Goal: Task Accomplishment & Management: Use online tool/utility

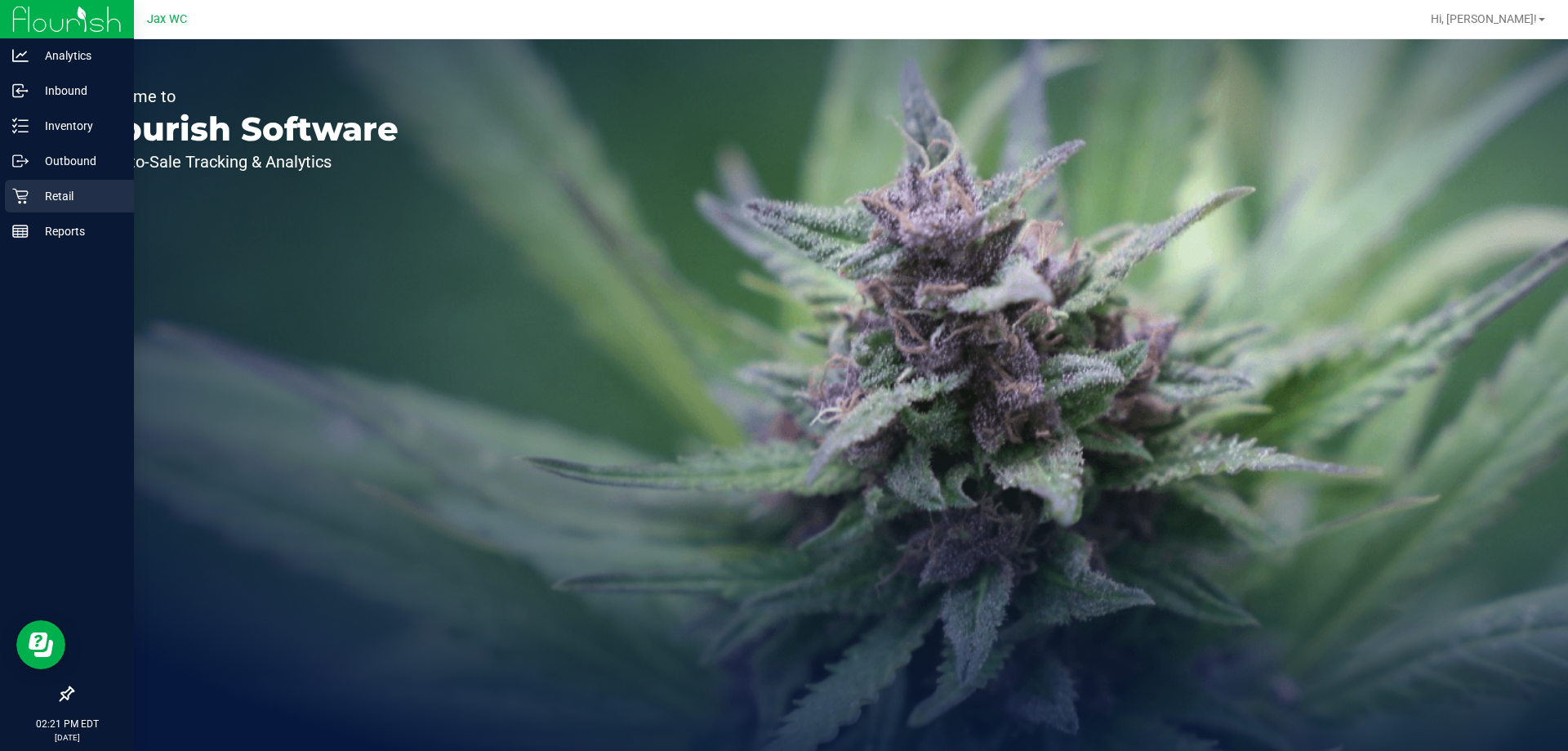
click at [27, 197] on icon at bounding box center [20, 196] width 16 height 16
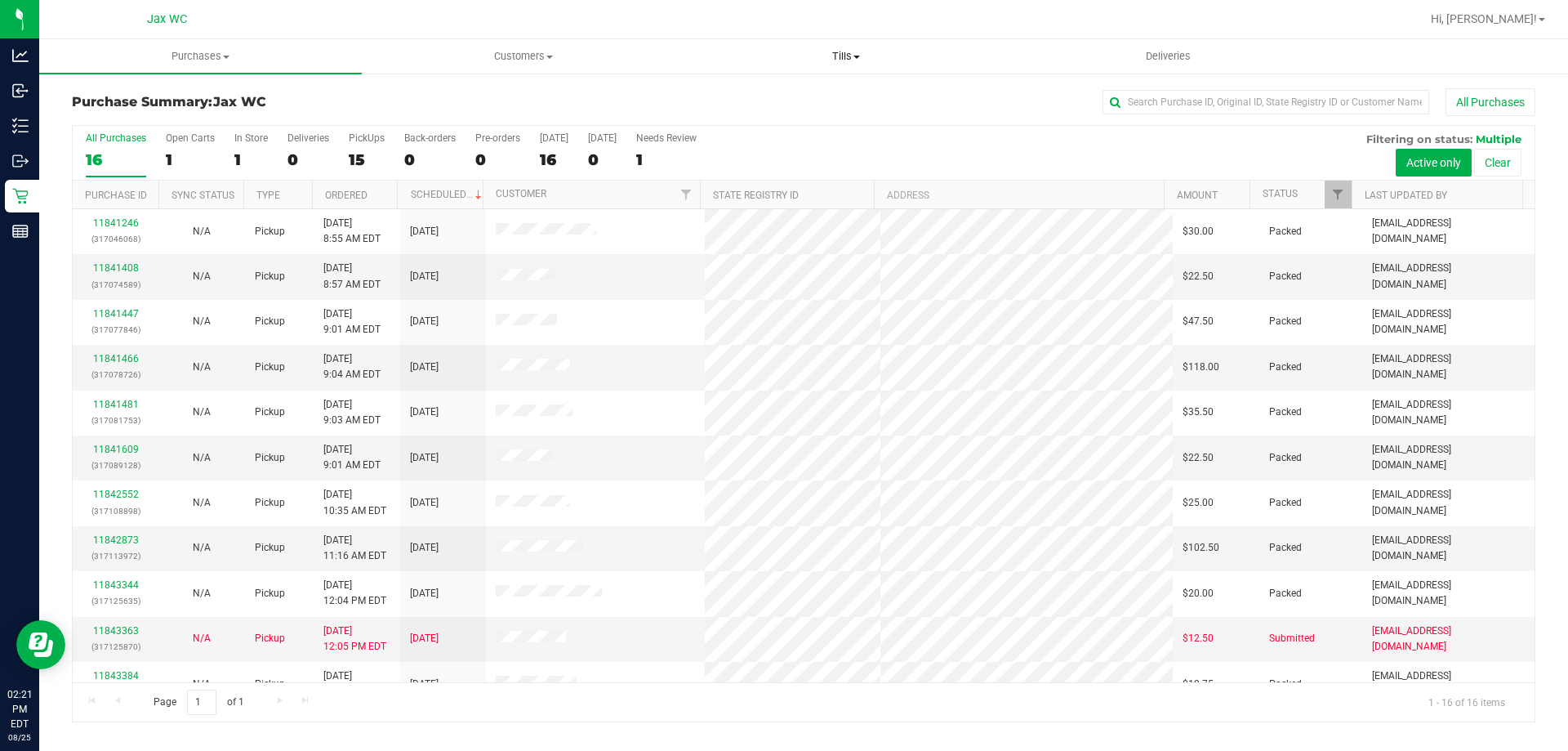
click at [847, 59] on span "Tills" at bounding box center [845, 57] width 321 height 15
click at [798, 94] on li "Manage tills" at bounding box center [846, 98] width 322 height 19
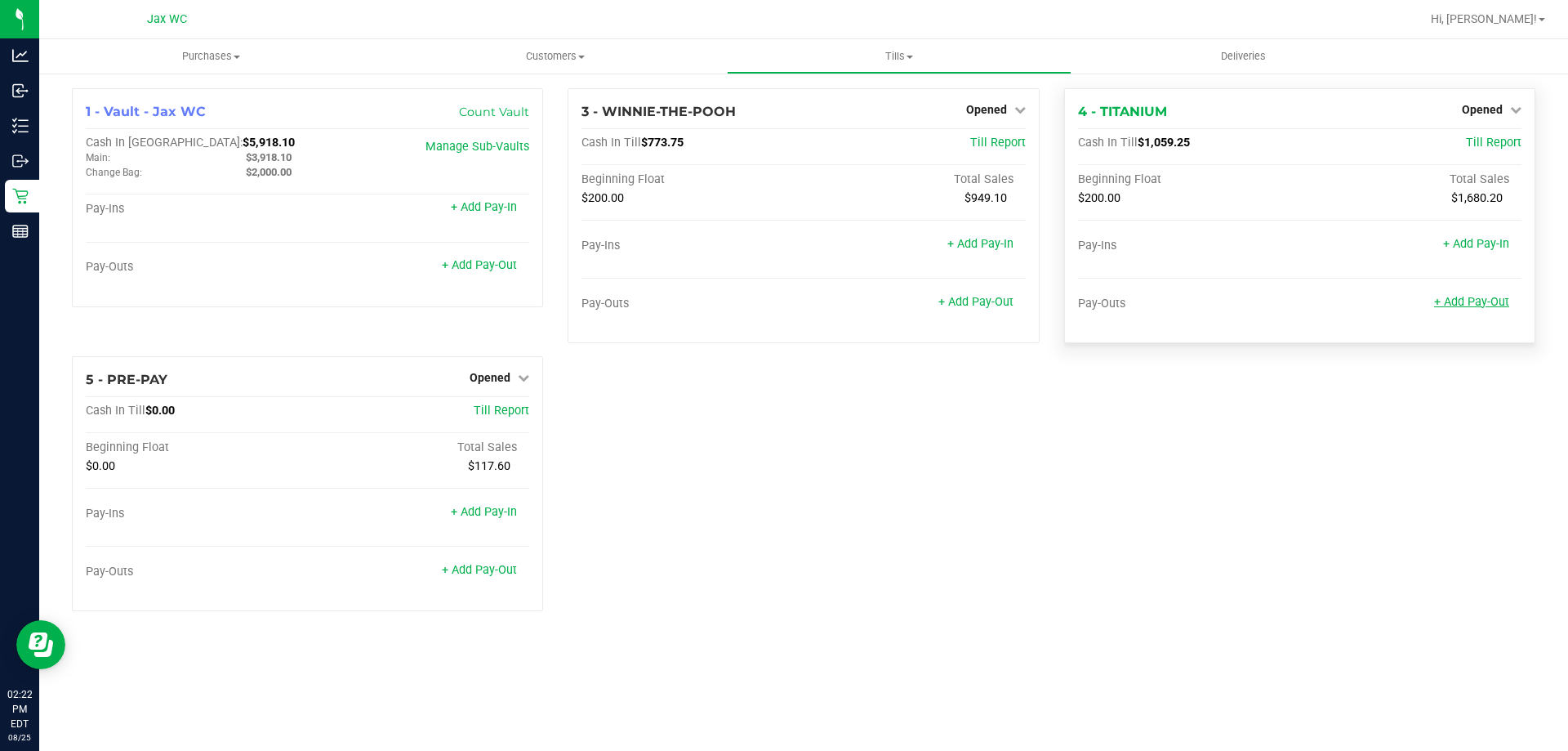
click at [1477, 303] on link "+ Add Pay-Out" at bounding box center [1472, 301] width 75 height 14
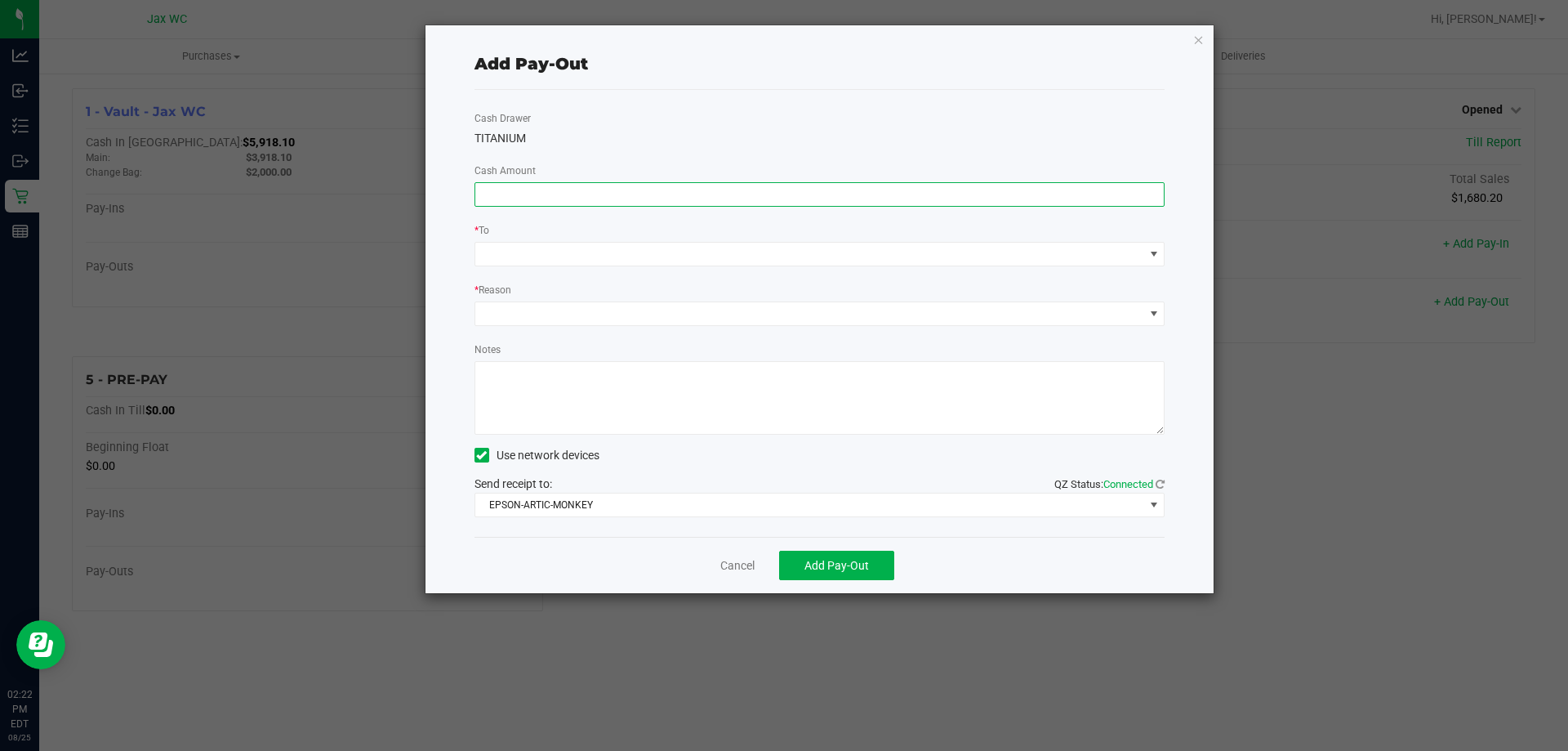
click at [641, 193] on input at bounding box center [819, 194] width 689 height 23
type input "$790.00"
drag, startPoint x: 613, startPoint y: 239, endPoint x: 613, endPoint y: 251, distance: 12.0
click at [613, 247] on div "* To" at bounding box center [819, 244] width 715 height 45
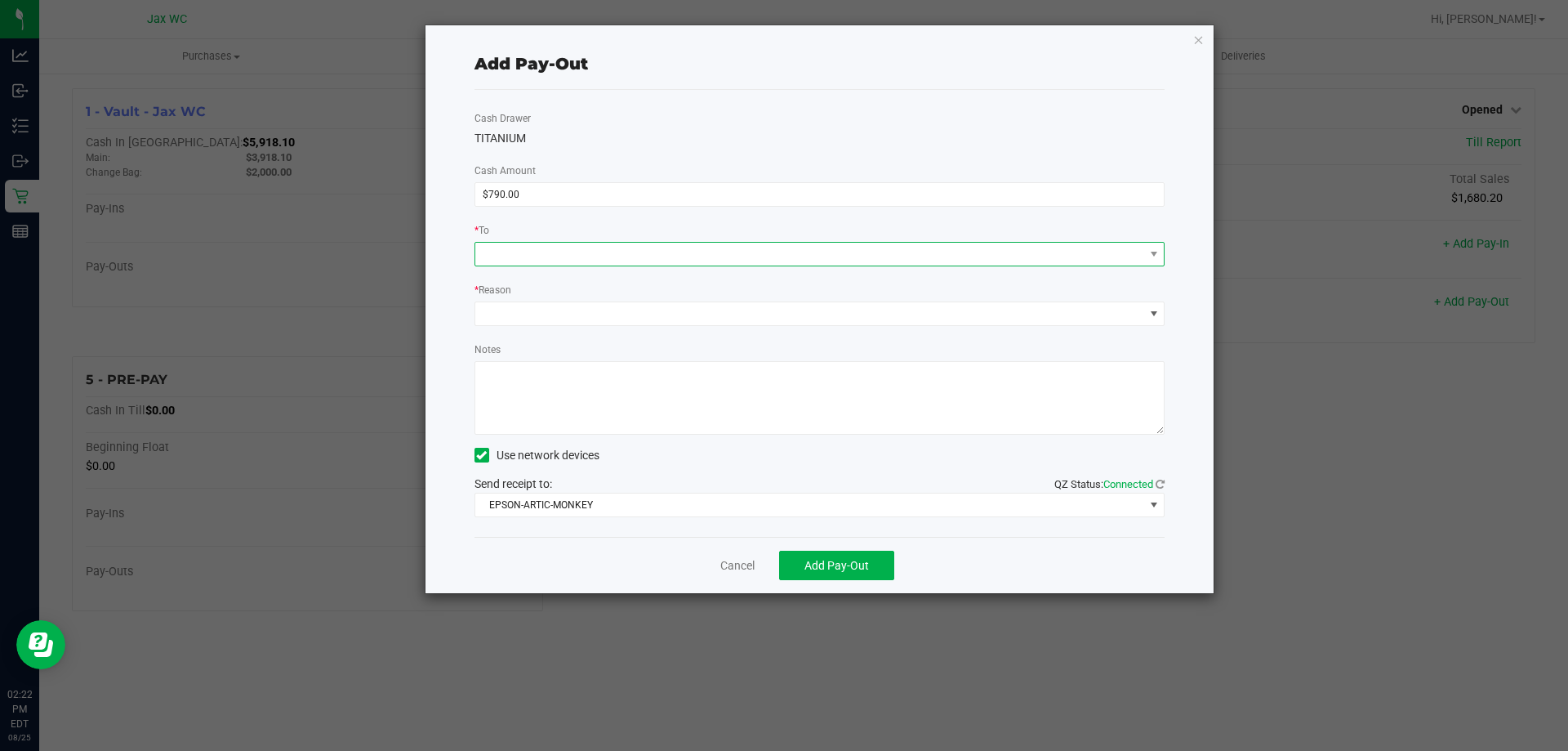
click at [596, 250] on span at bounding box center [809, 254] width 669 height 23
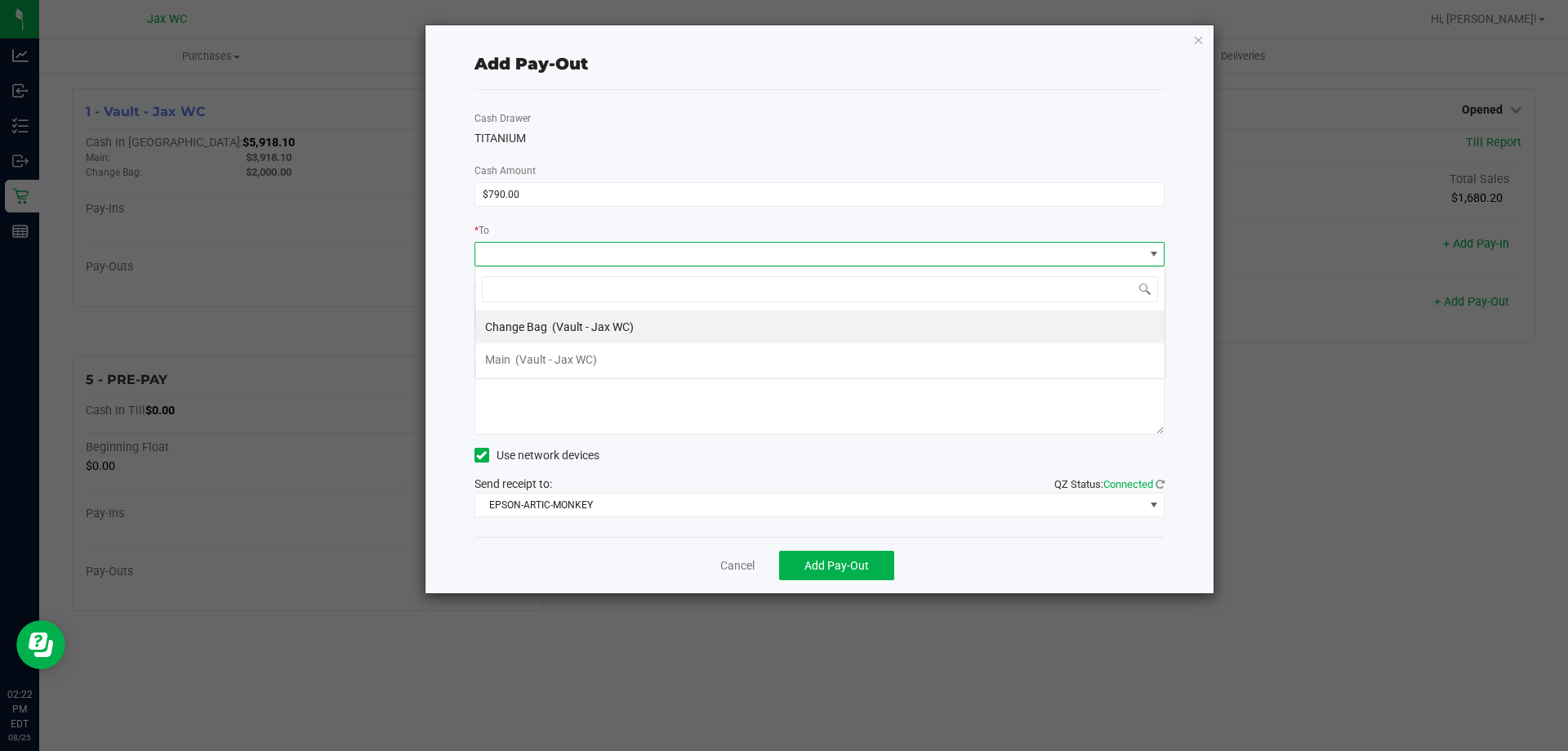
scroll to position [25, 690]
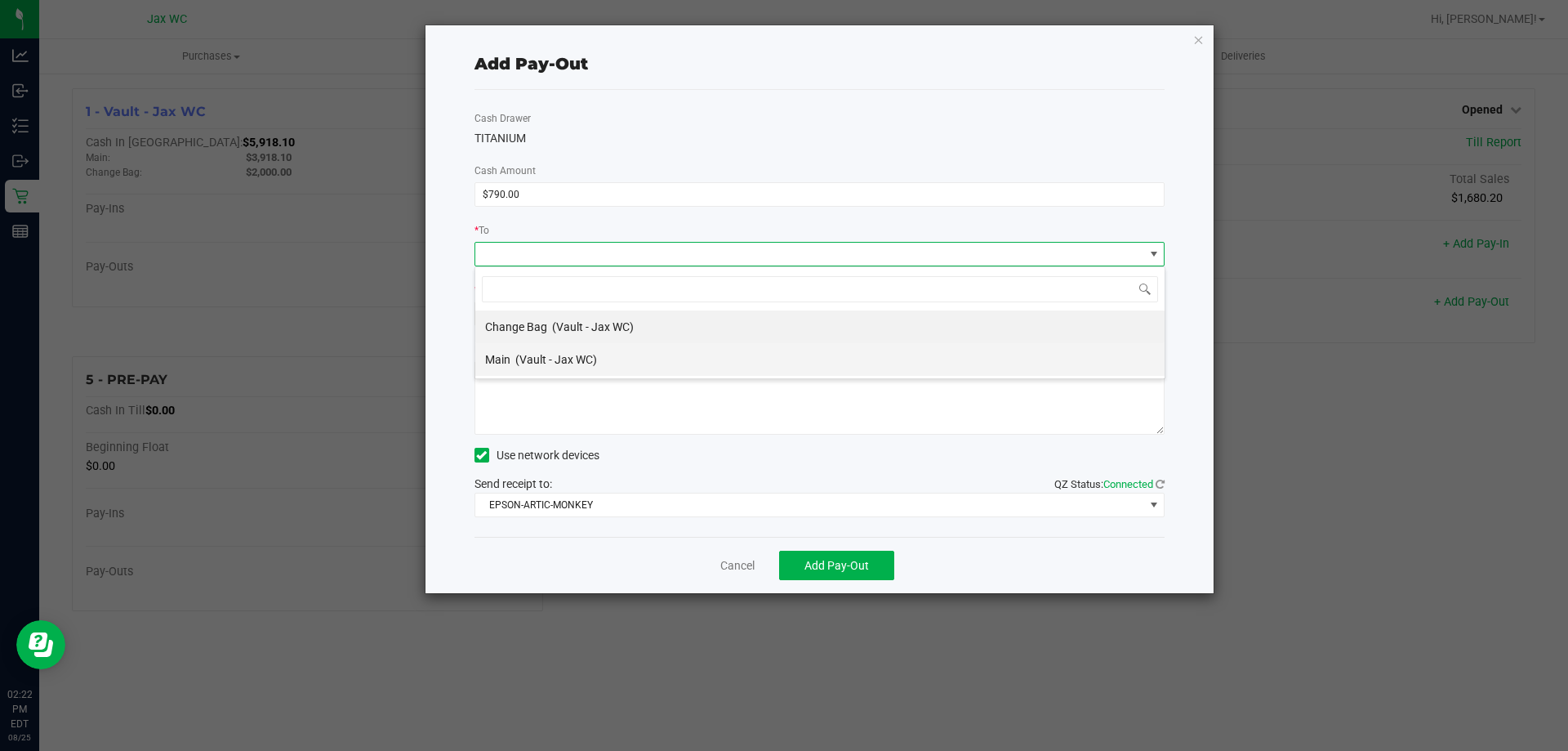
click at [604, 355] on li "Main (Vault - Jax WC)" at bounding box center [819, 360] width 689 height 33
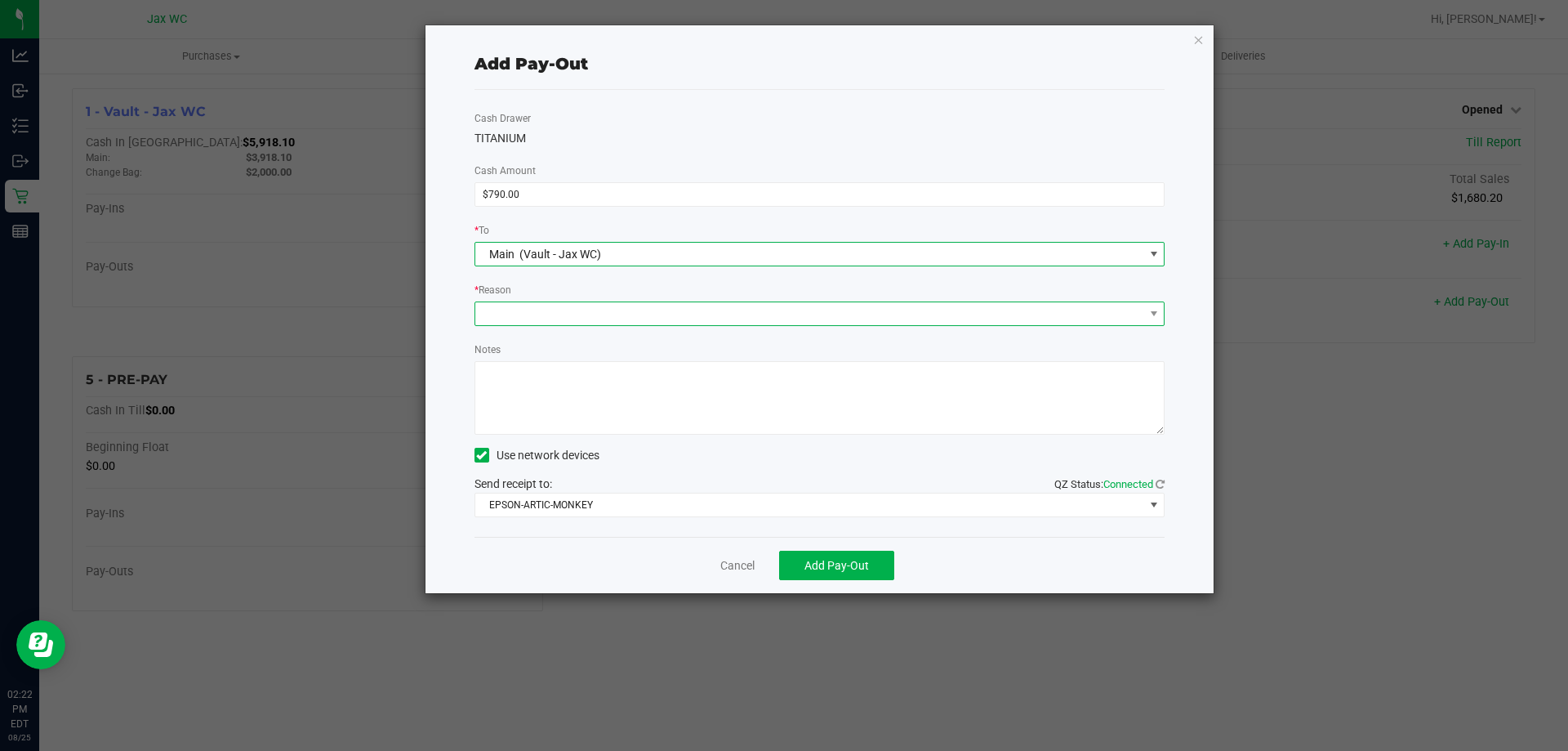
click at [560, 321] on span at bounding box center [809, 313] width 669 height 23
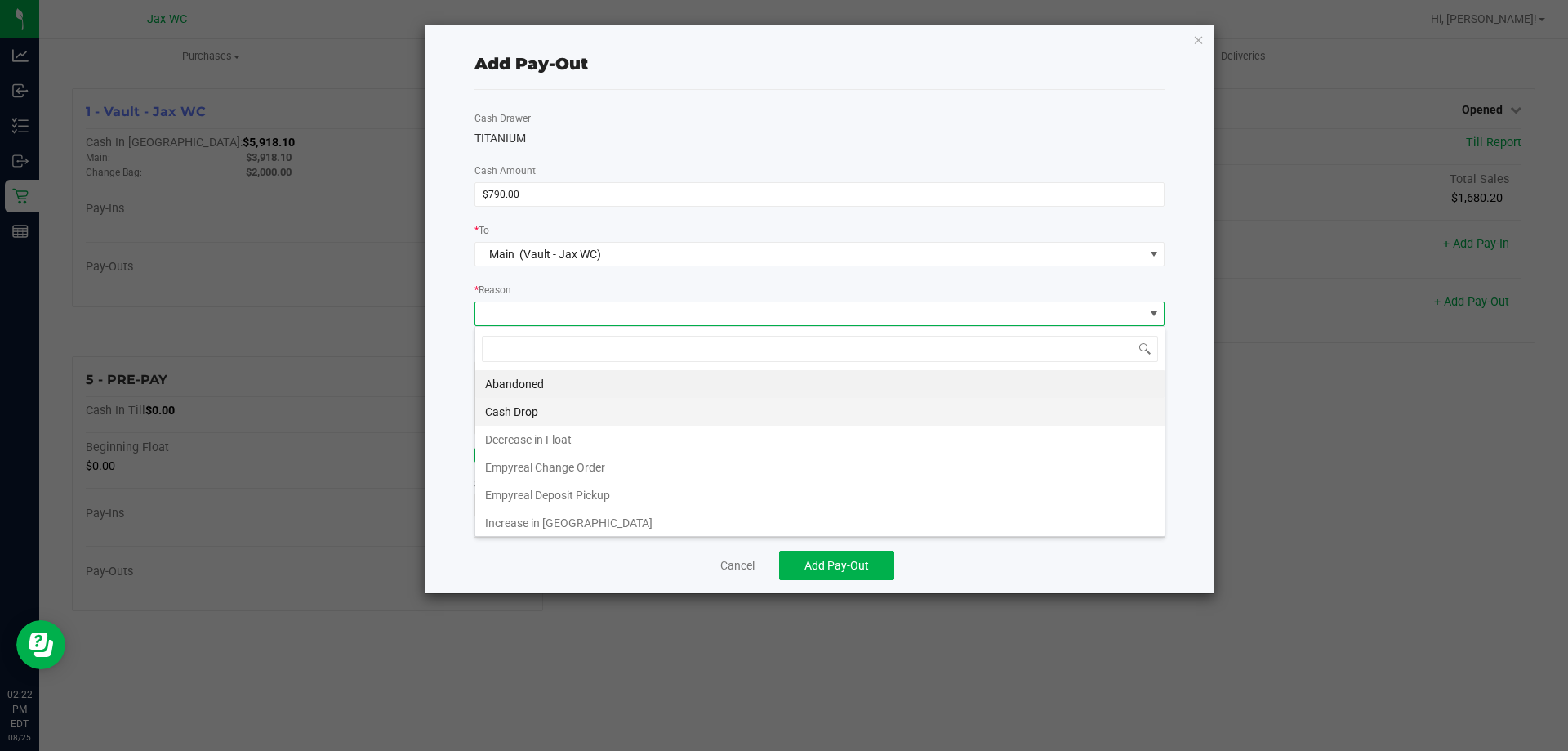
click at [573, 412] on li "Cash Drop" at bounding box center [819, 411] width 689 height 27
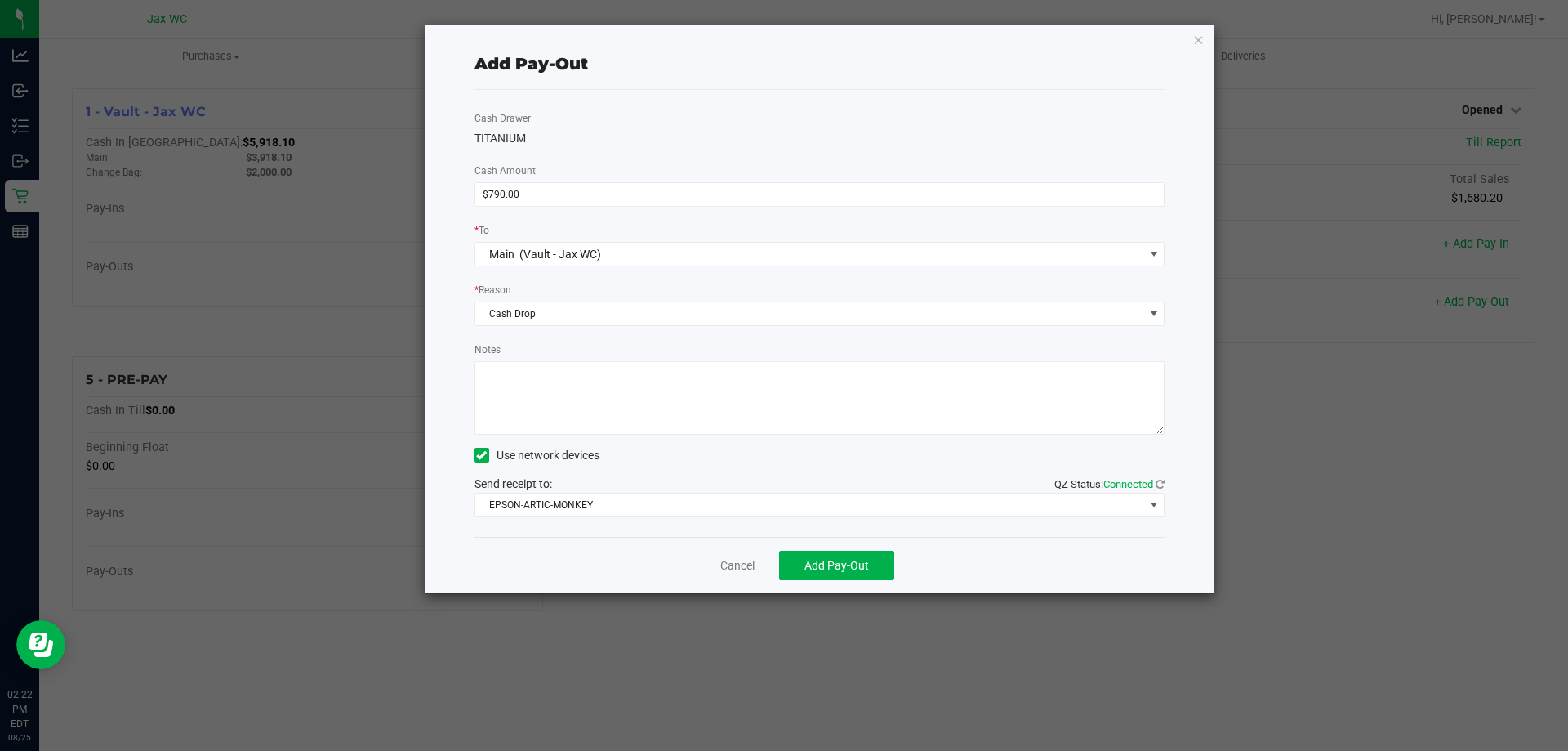
click at [594, 392] on textarea "Notes" at bounding box center [819, 397] width 691 height 73
type textarea "A.S."
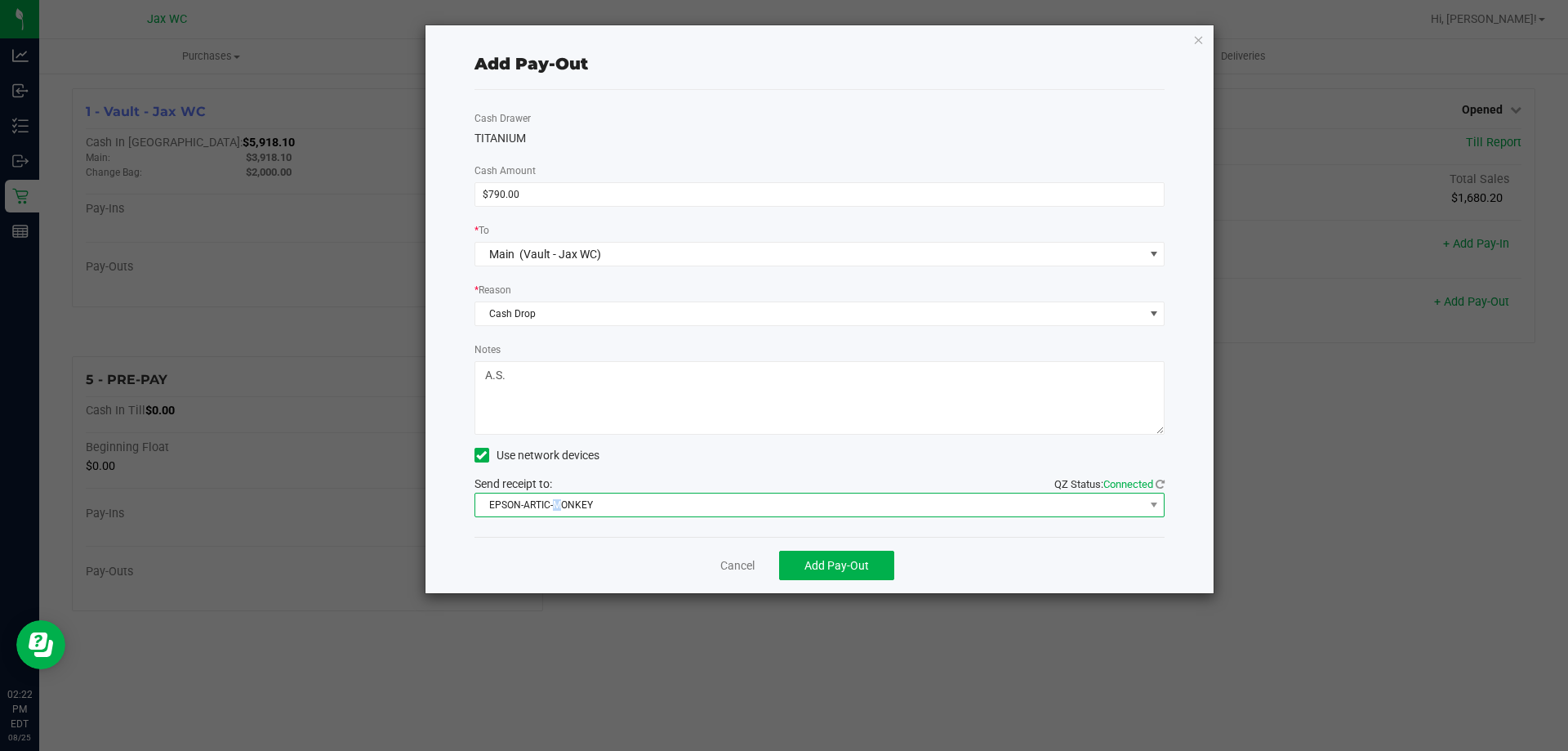
click at [562, 516] on span "EPSON-ARTIC-MONKEY" at bounding box center [809, 505] width 669 height 23
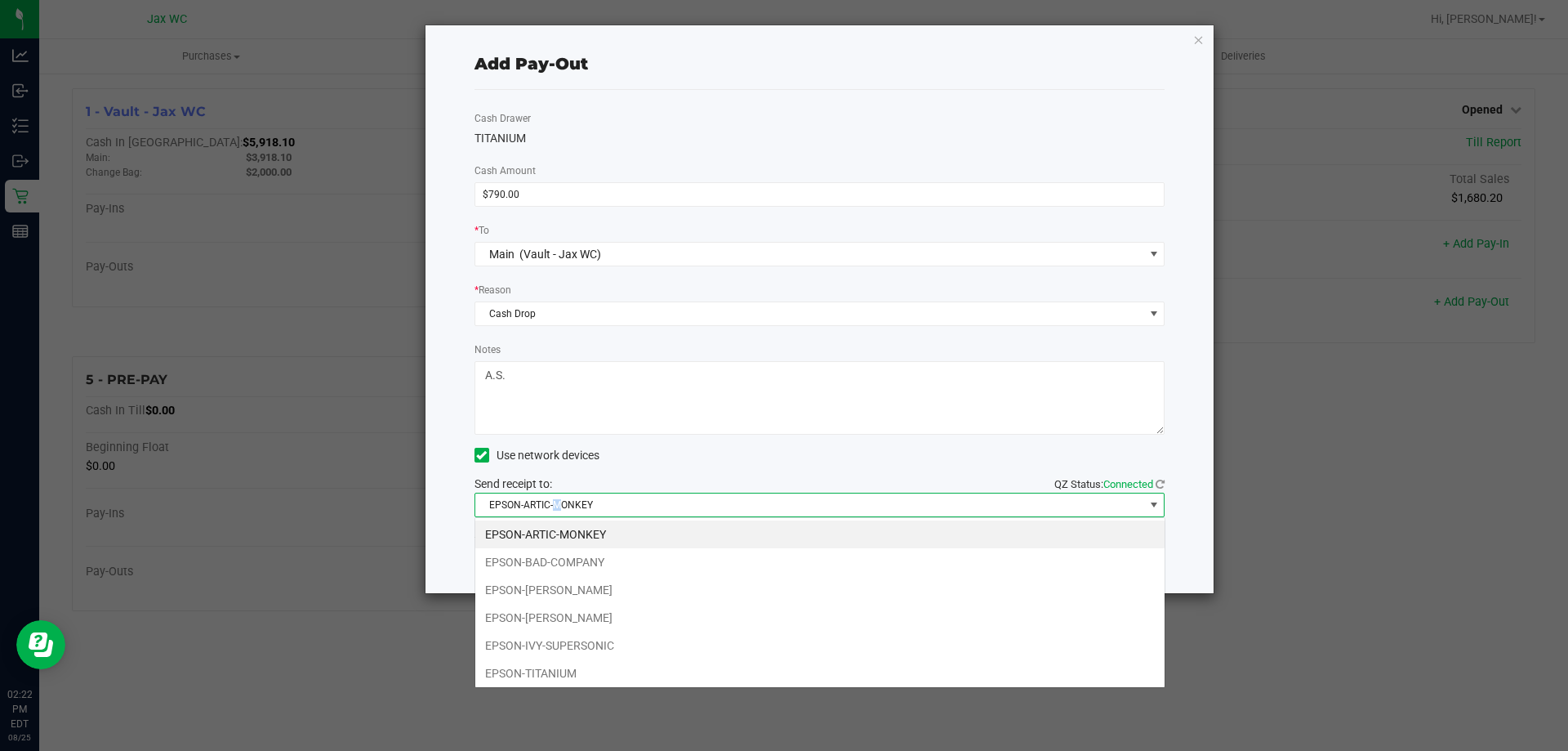
click at [562, 516] on span "EPSON-ARTIC-MONKEY" at bounding box center [809, 505] width 669 height 23
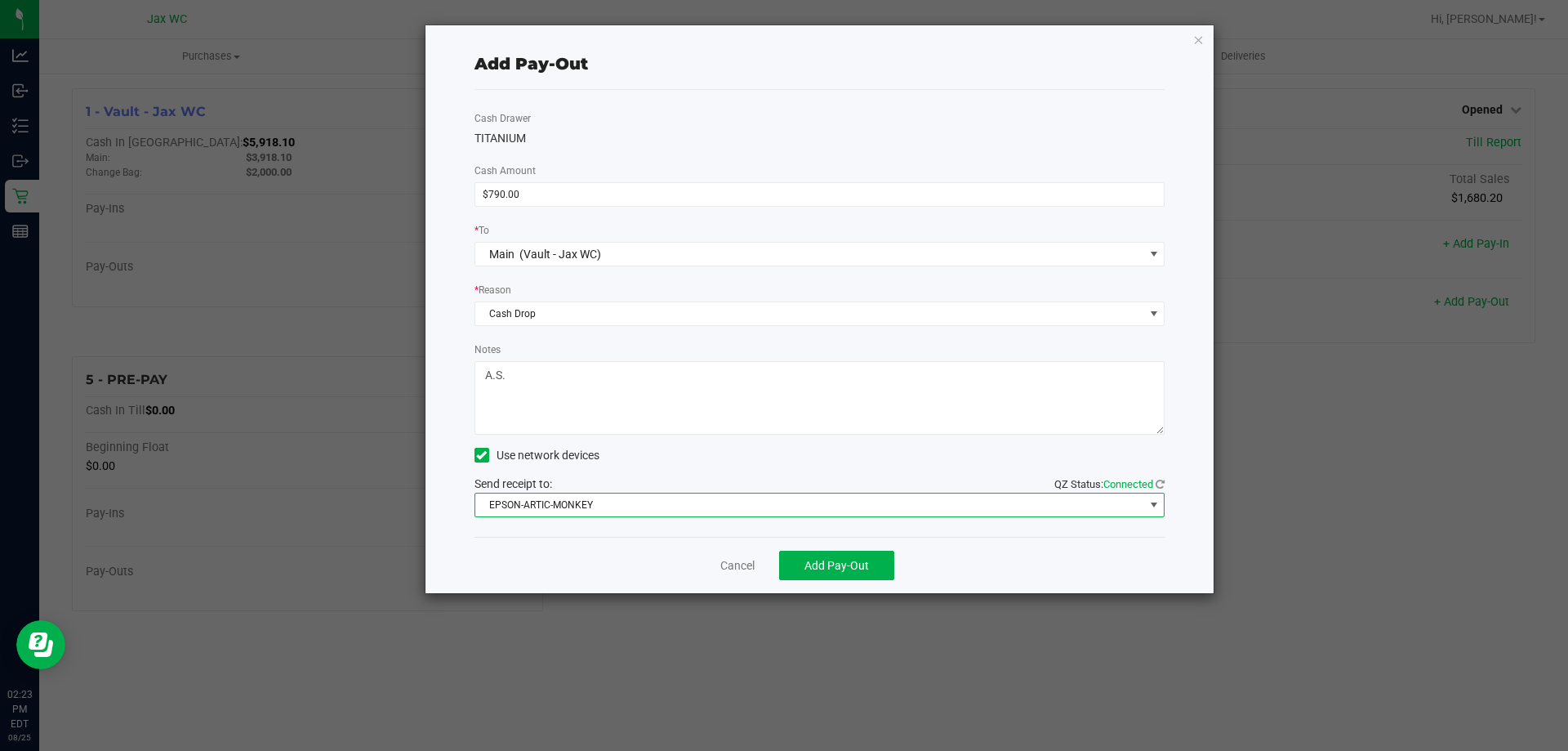
click at [568, 506] on span "EPSON-ARTIC-MONKEY" at bounding box center [809, 505] width 669 height 23
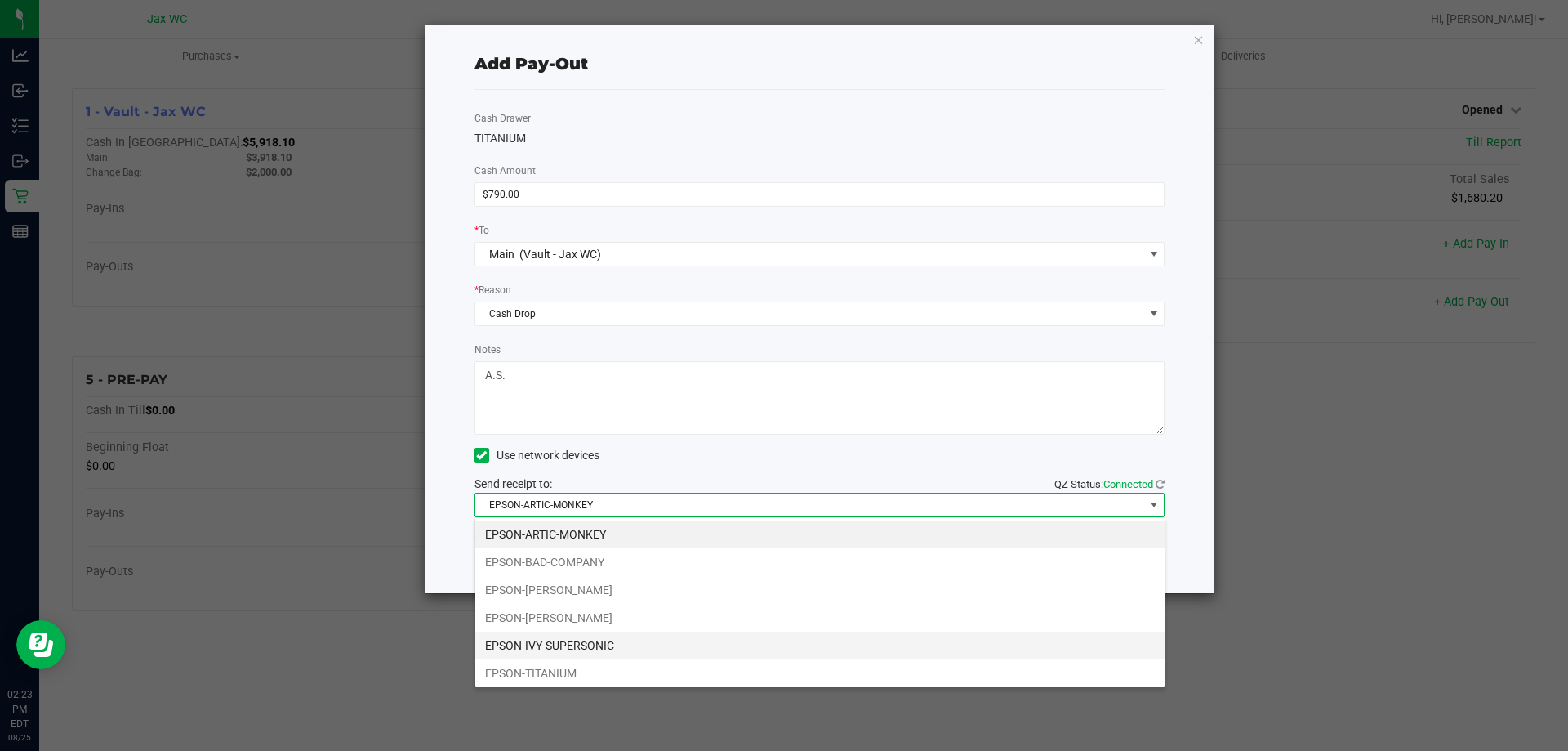
click at [600, 640] on li "EPSON-IVY-SUPERSONIC" at bounding box center [819, 646] width 689 height 27
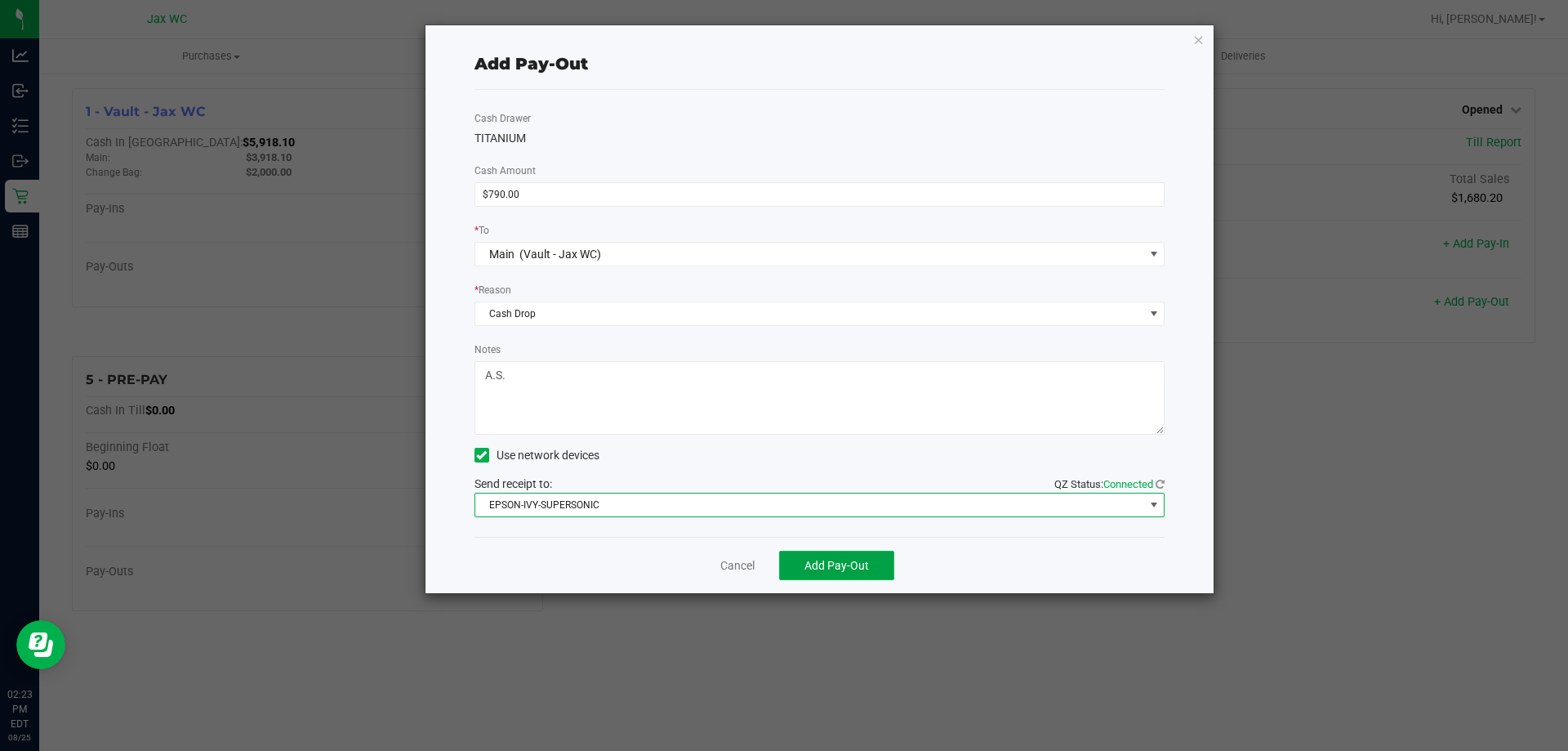
click at [867, 570] on span "Add Pay-Out" at bounding box center [837, 565] width 64 height 13
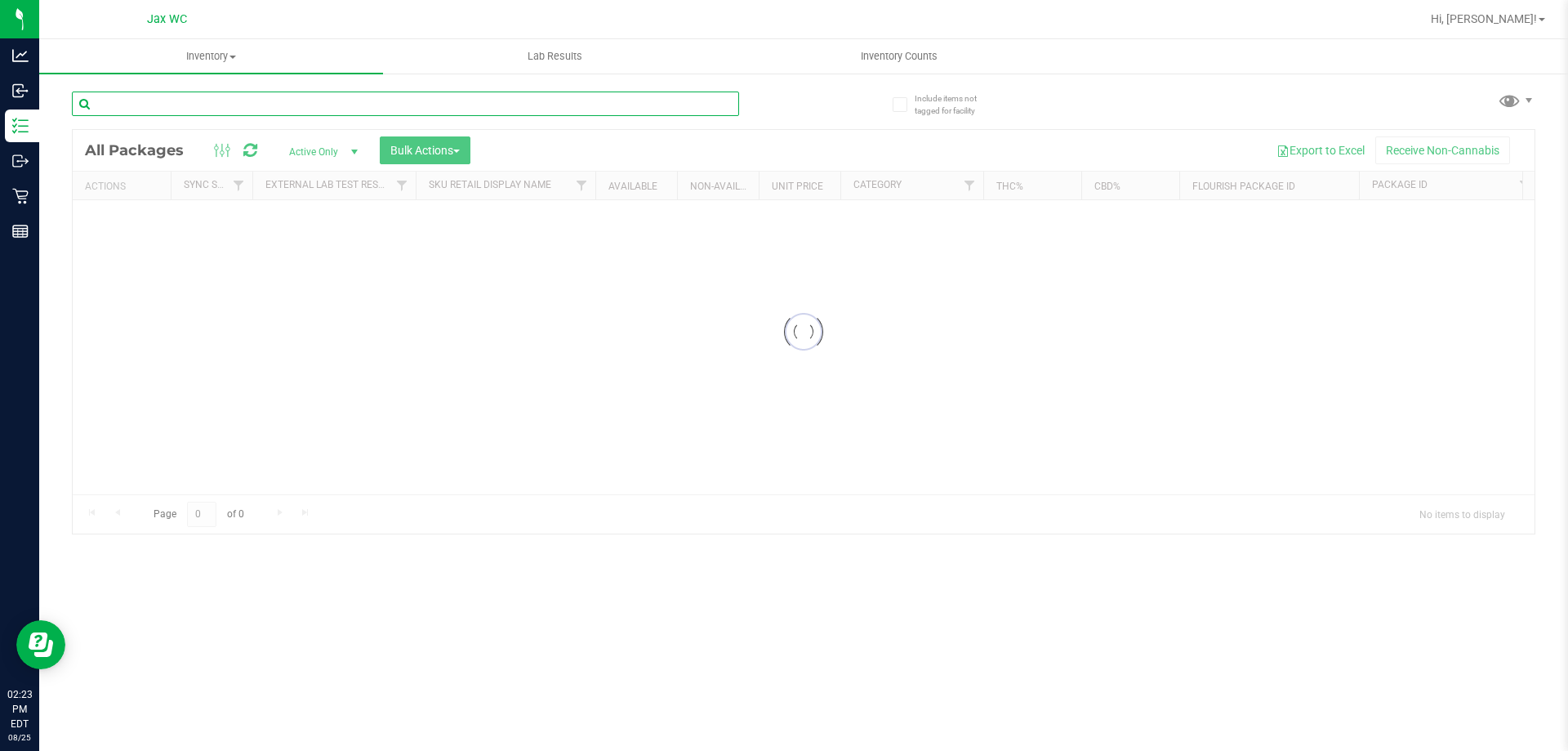
click at [173, 103] on input "text" at bounding box center [406, 103] width 667 height 25
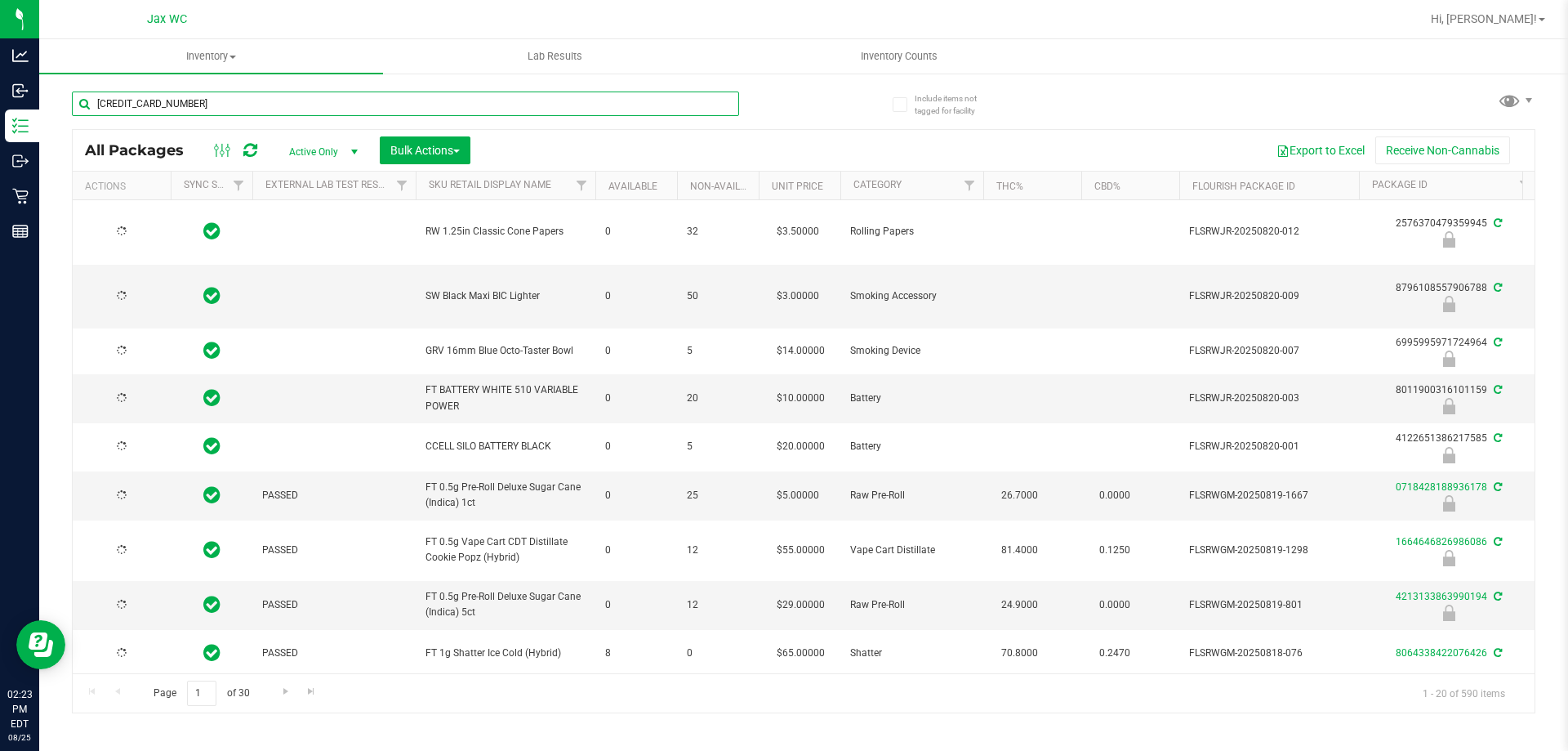
type input "[CREDIT_CARD_NUMBER]"
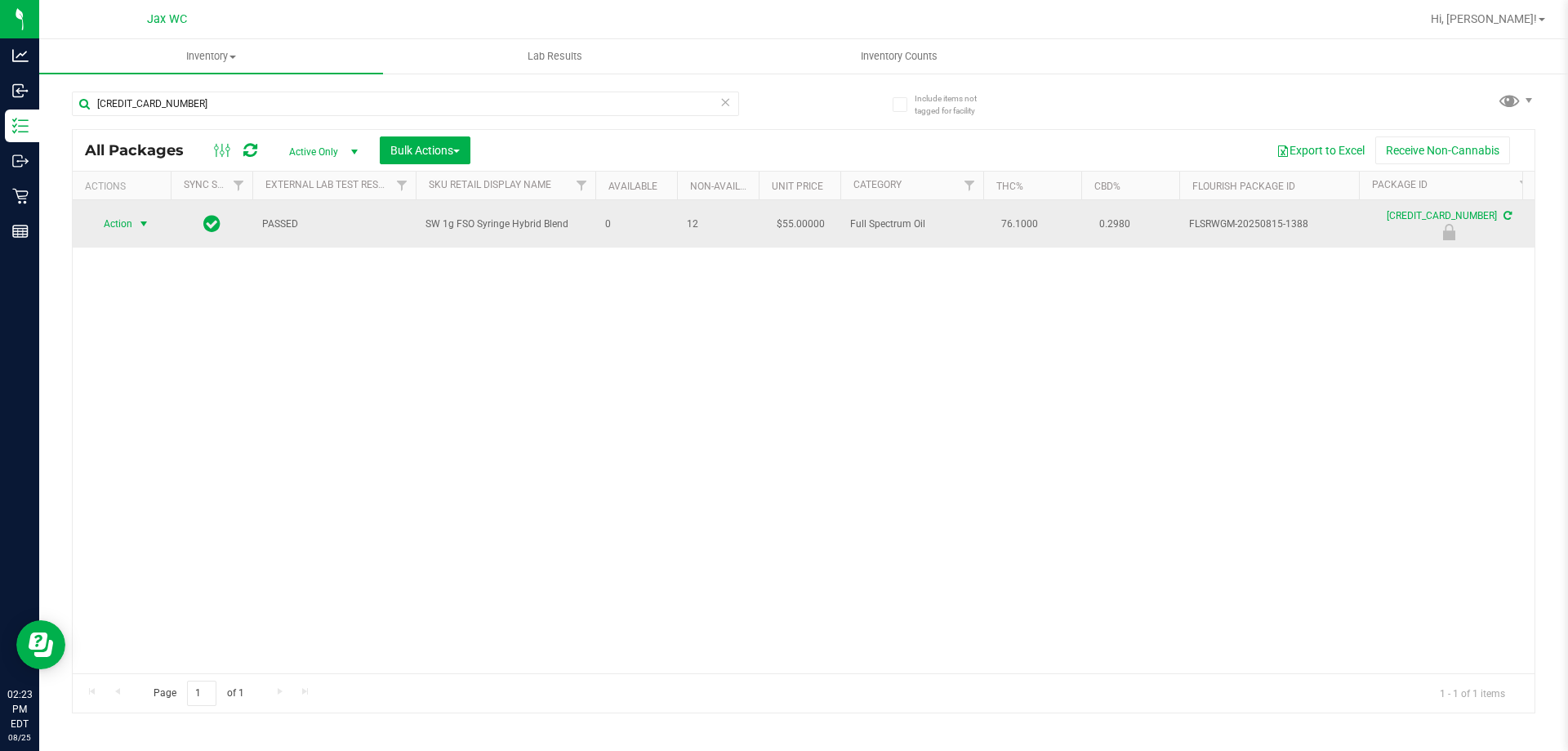
click at [134, 229] on span "select" at bounding box center [144, 223] width 20 height 23
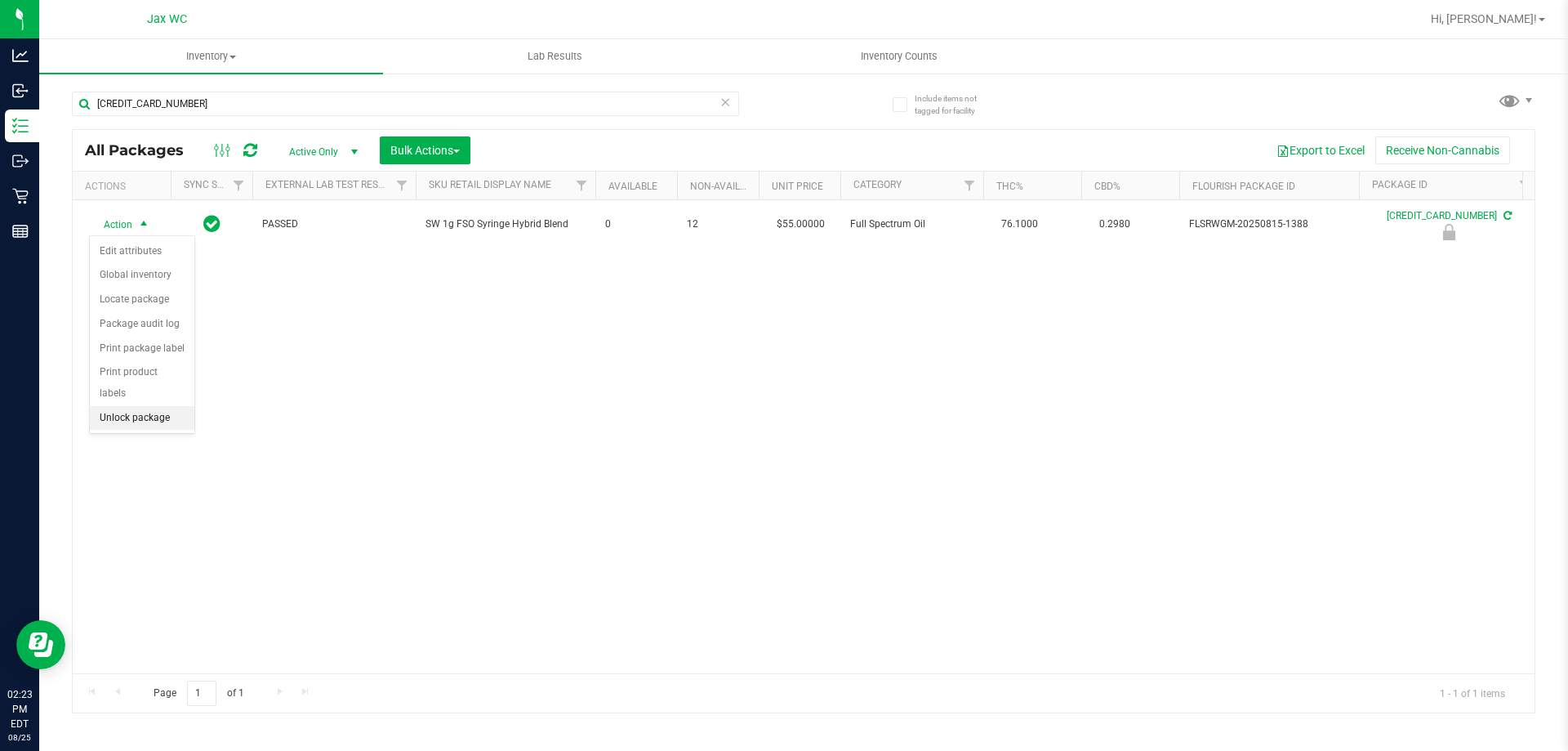
click at [163, 406] on li "Unlock package" at bounding box center [142, 418] width 104 height 25
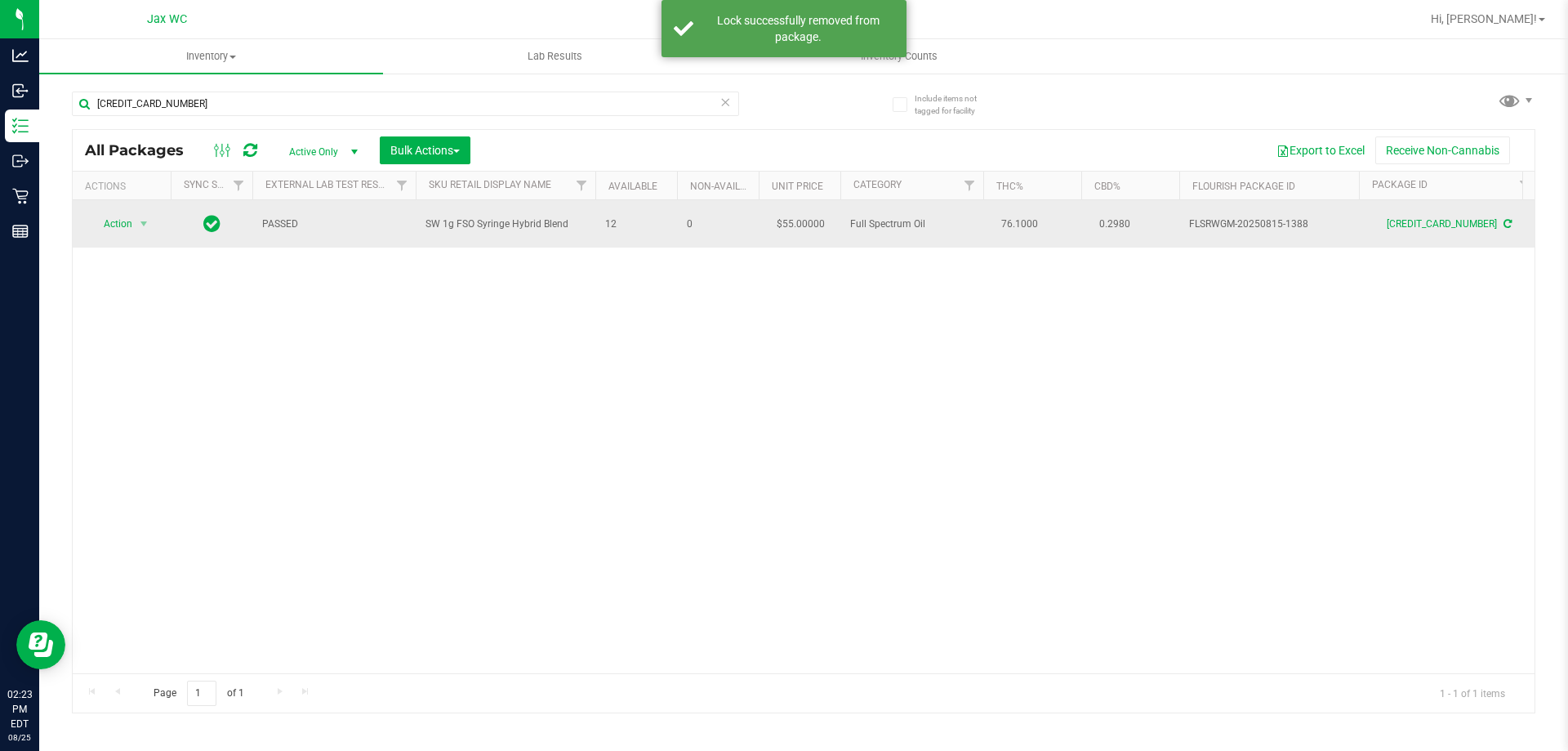
click at [162, 222] on td "Action Action Adjust qty Create package Edit attributes Global inventory Locate…" at bounding box center [121, 224] width 98 height 48
click at [140, 228] on span "select" at bounding box center [144, 223] width 13 height 13
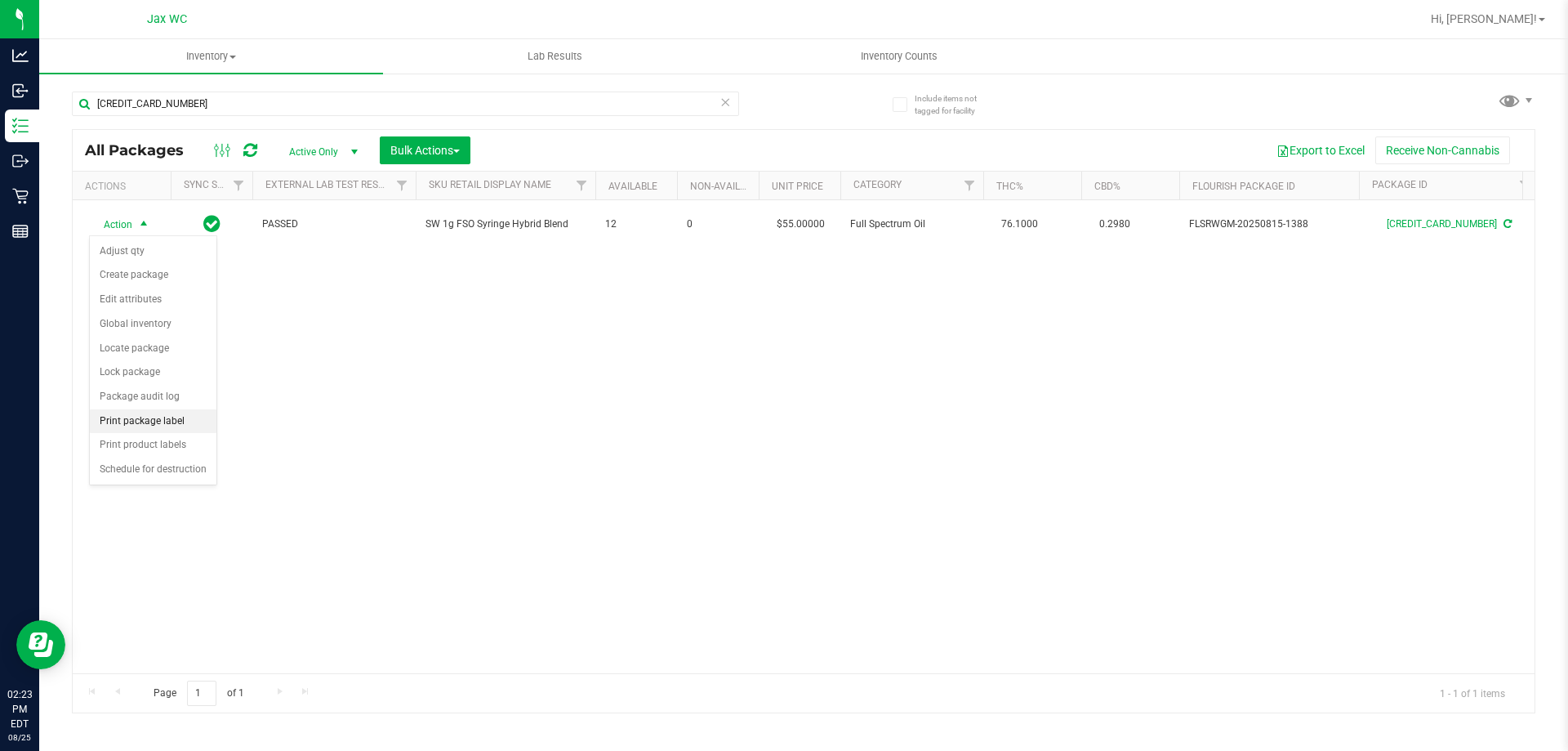
click at [157, 421] on li "Print package label" at bounding box center [153, 421] width 126 height 25
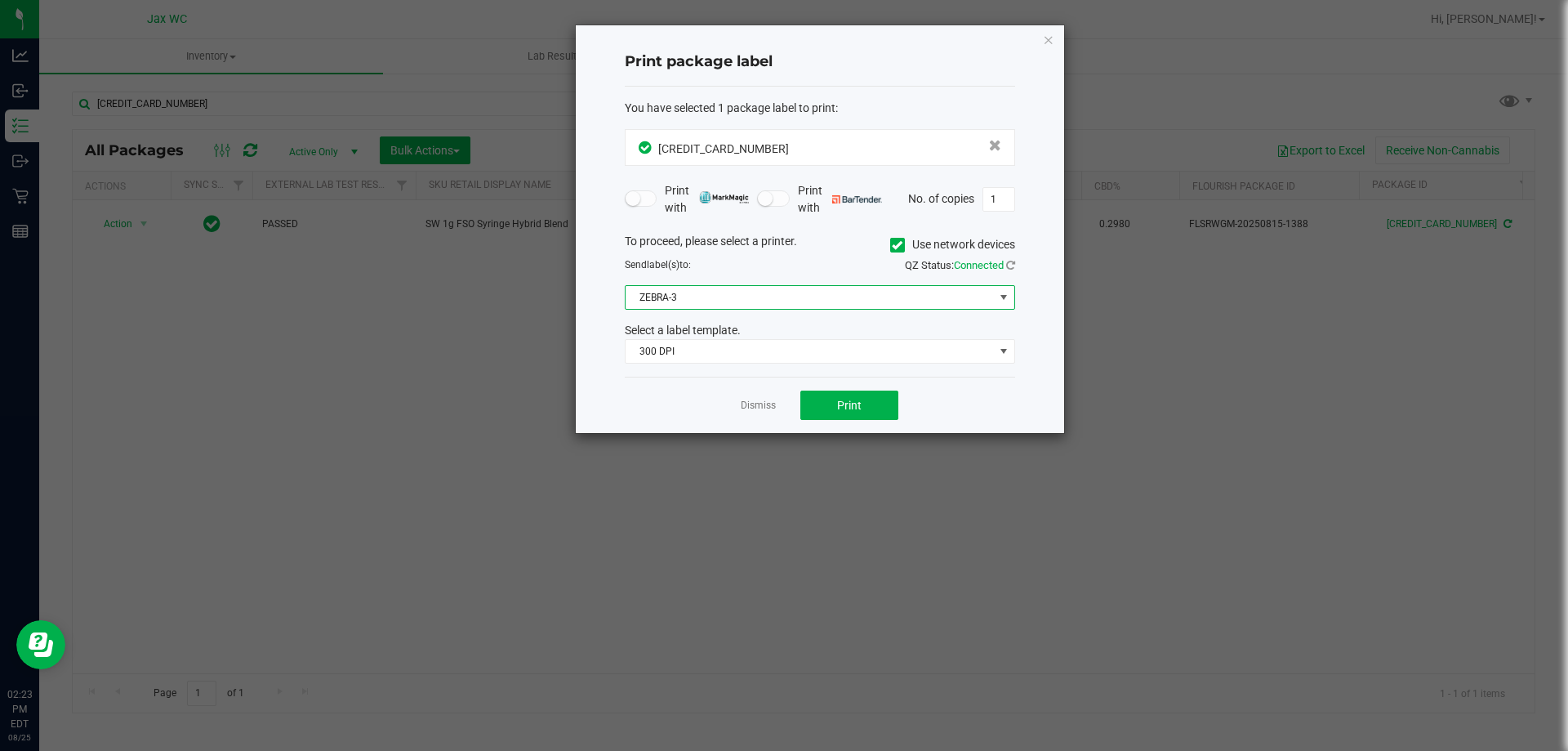
click at [738, 299] on span "ZEBRA-3" at bounding box center [809, 297] width 368 height 23
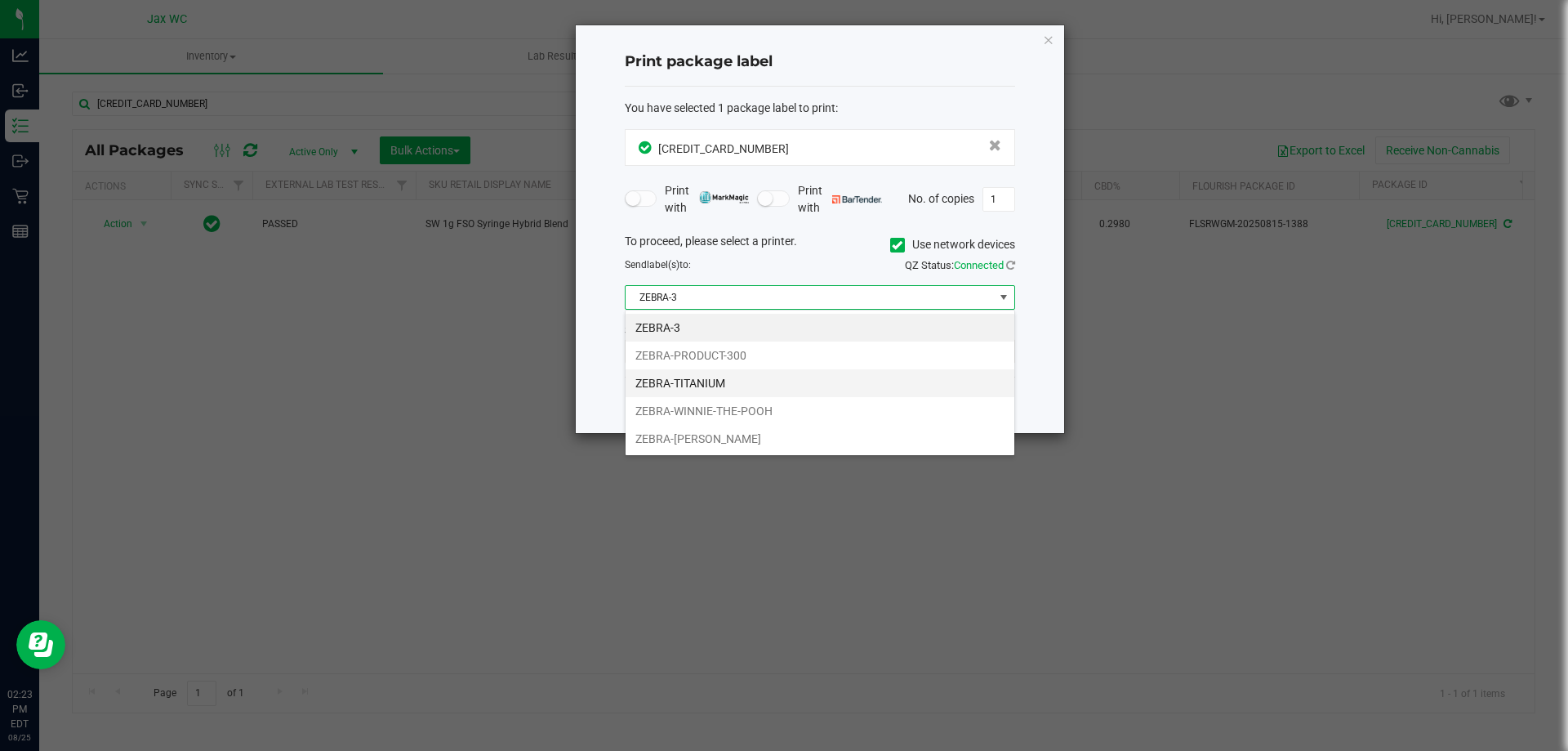
scroll to position [25, 390]
click at [760, 445] on li "ZEBRA-YOHANNA-LOGAN" at bounding box center [819, 439] width 389 height 27
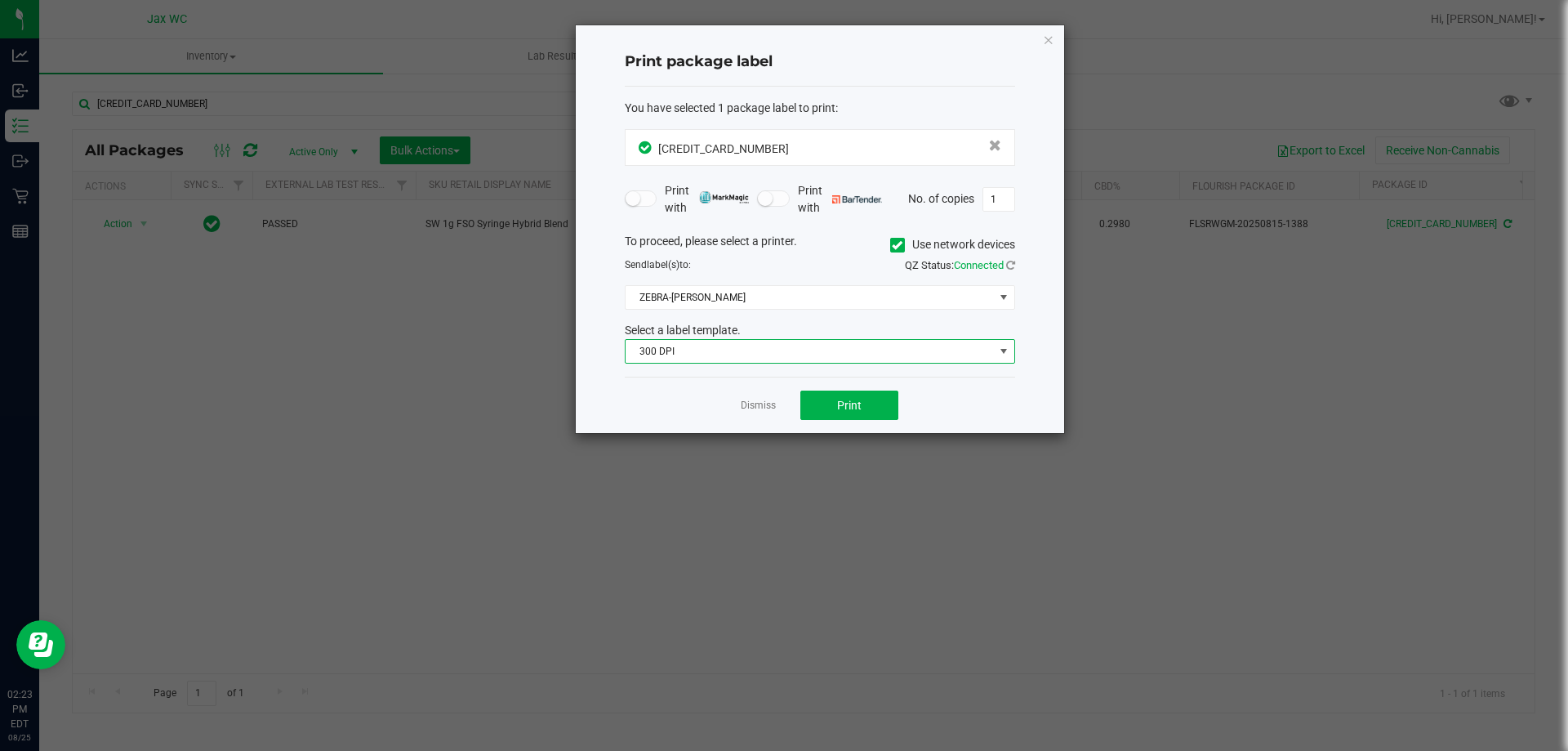
click at [710, 346] on span "300 DPI" at bounding box center [809, 351] width 368 height 23
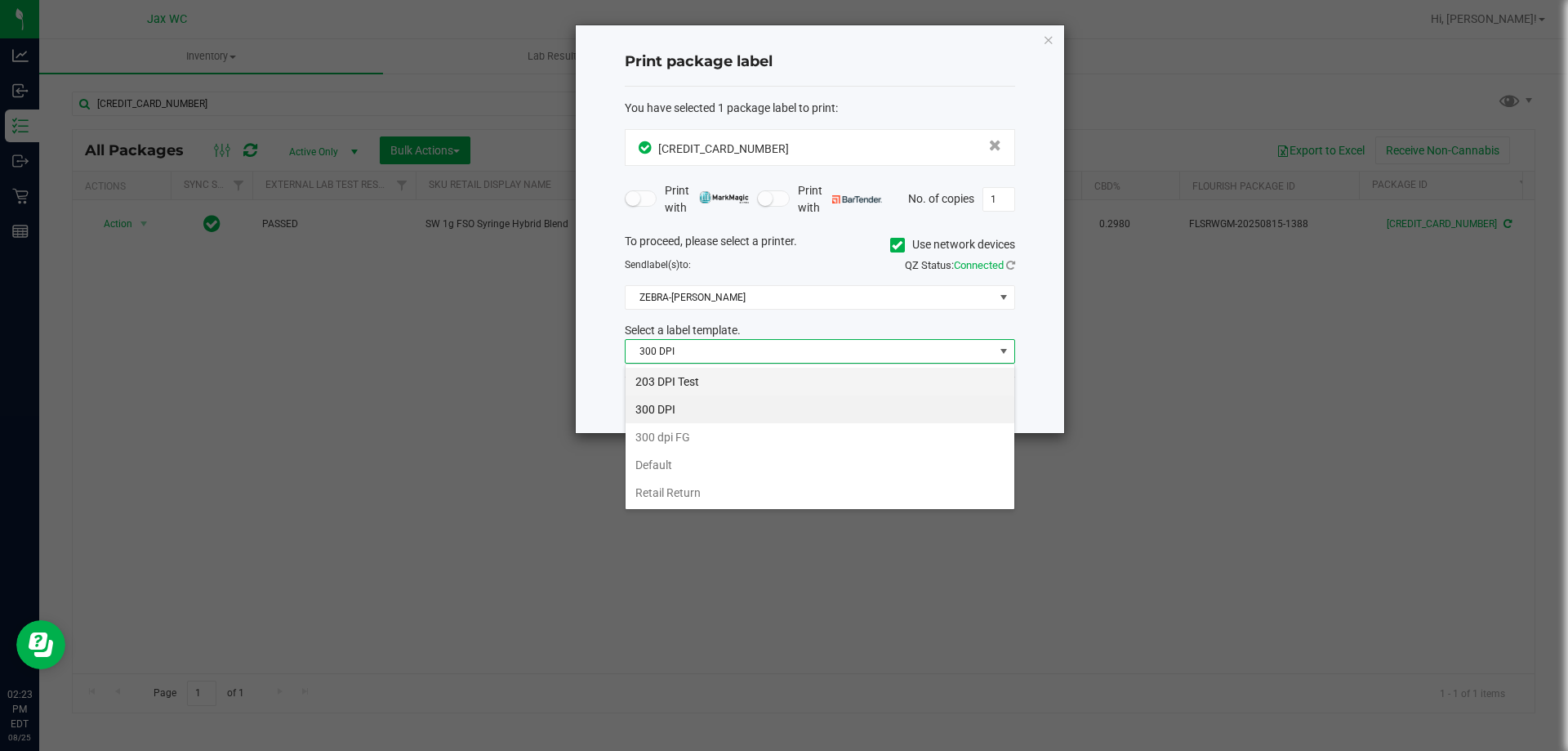
click at [720, 376] on li "203 DPI Test" at bounding box center [819, 381] width 389 height 27
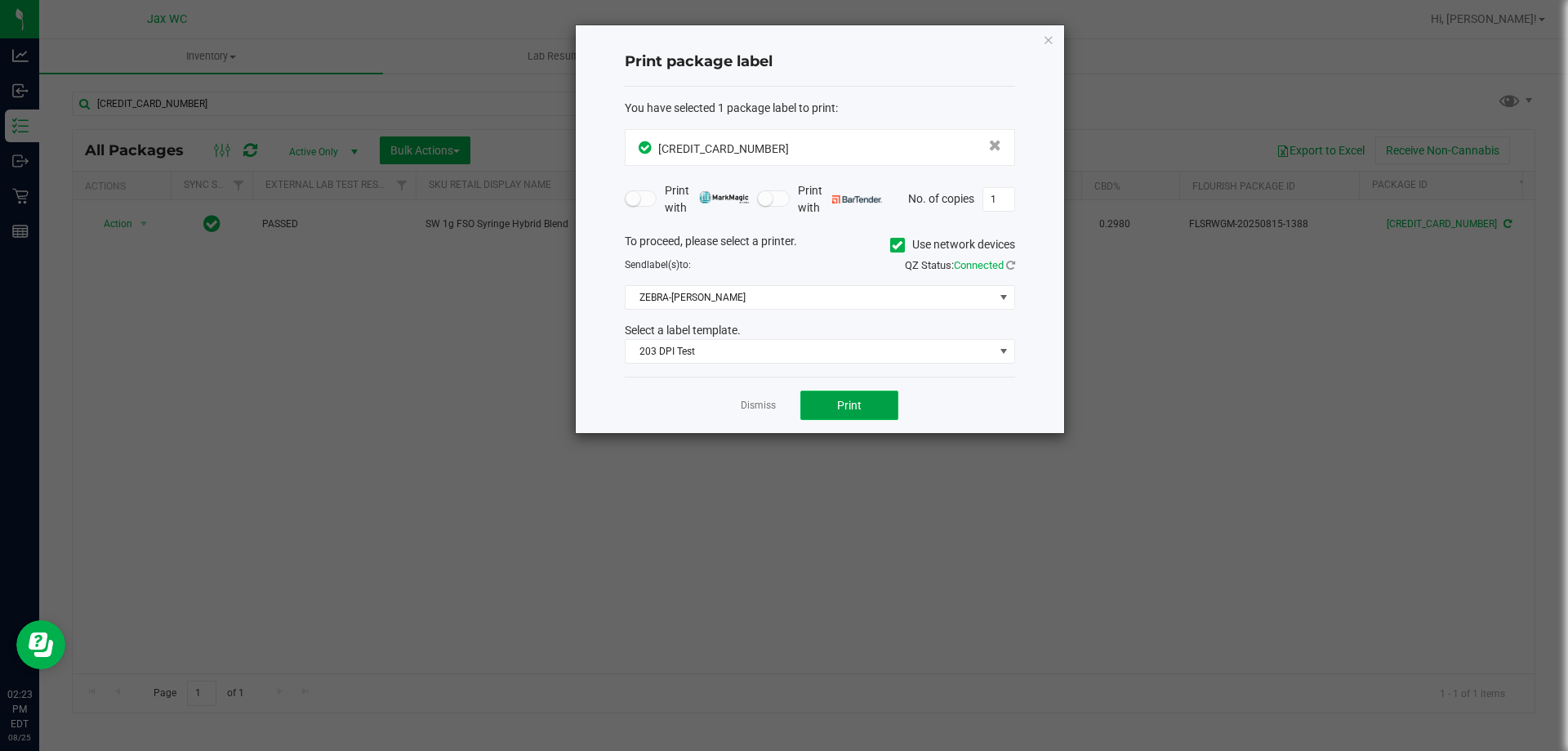
click at [867, 412] on button "Print" at bounding box center [849, 405] width 98 height 29
